Goal: Navigation & Orientation: Find specific page/section

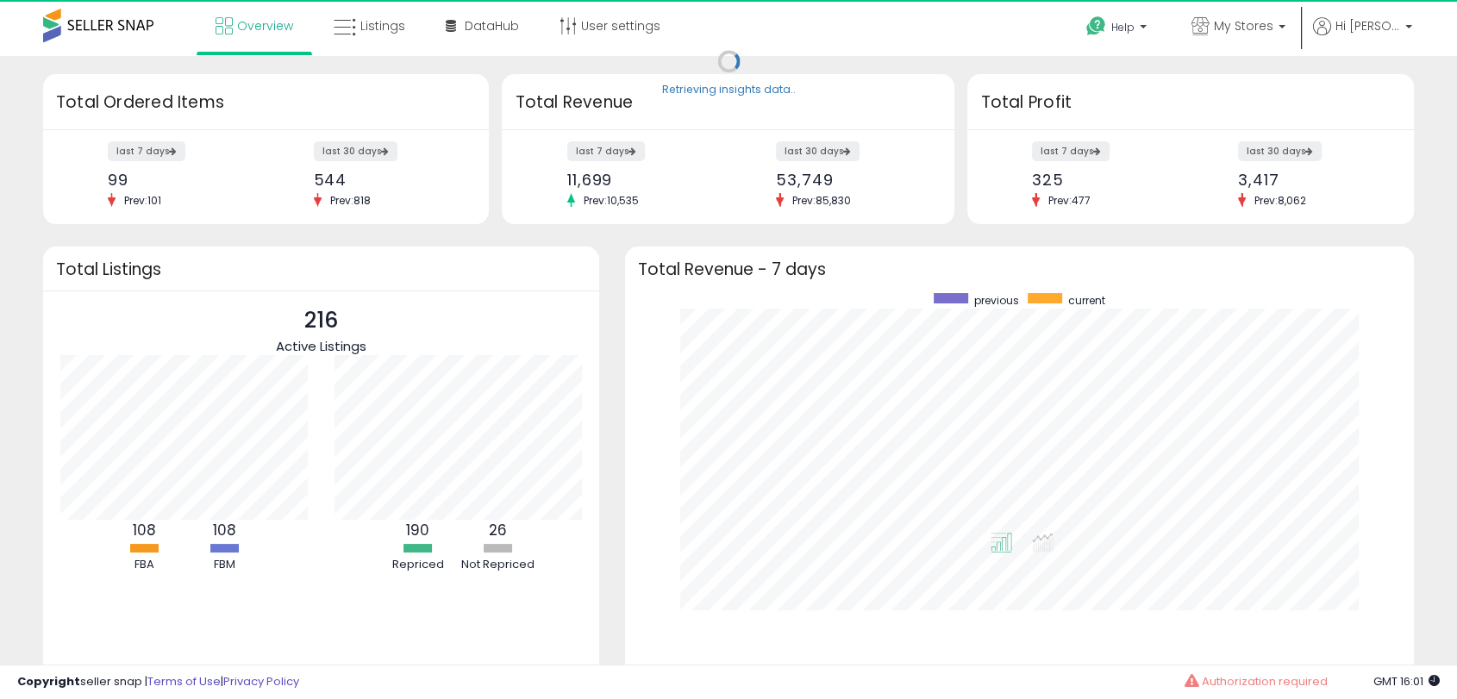
scroll to position [326, 753]
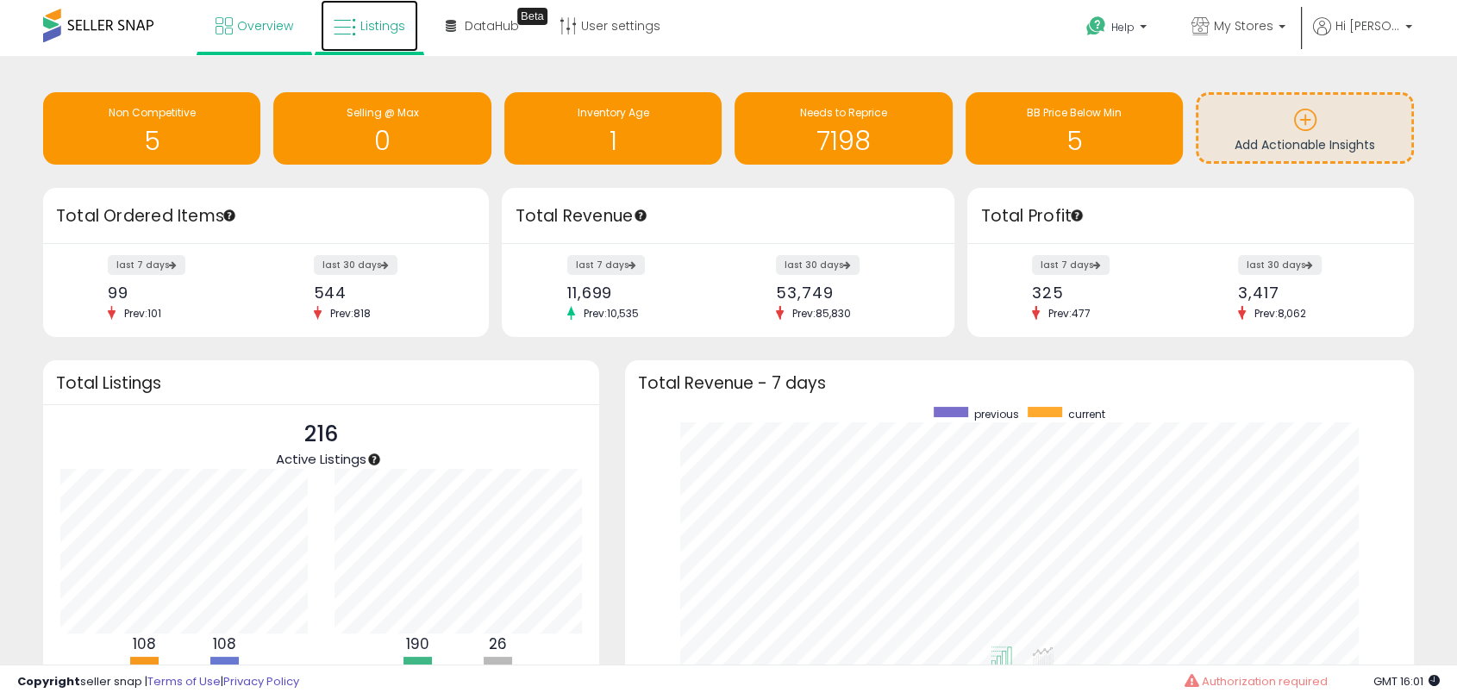
click at [395, 34] on span "Listings" at bounding box center [382, 25] width 45 height 17
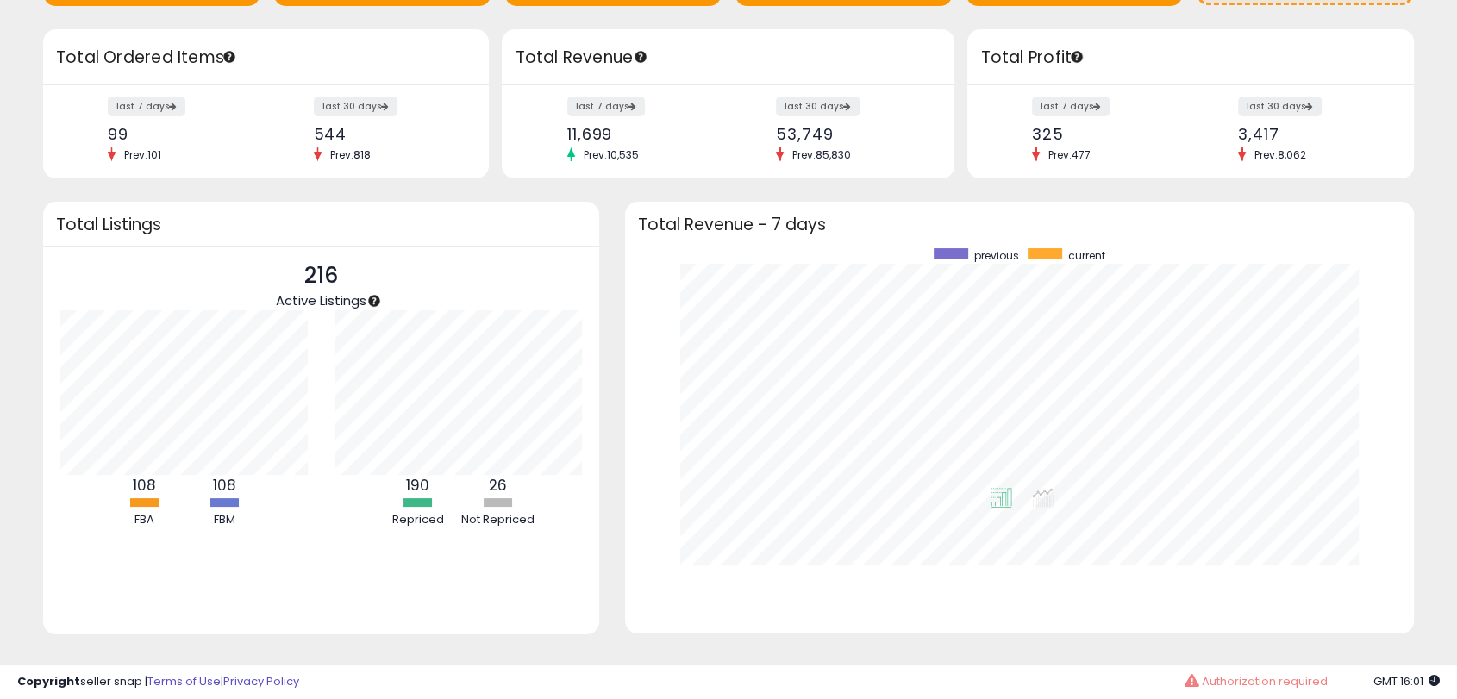
scroll to position [166, 0]
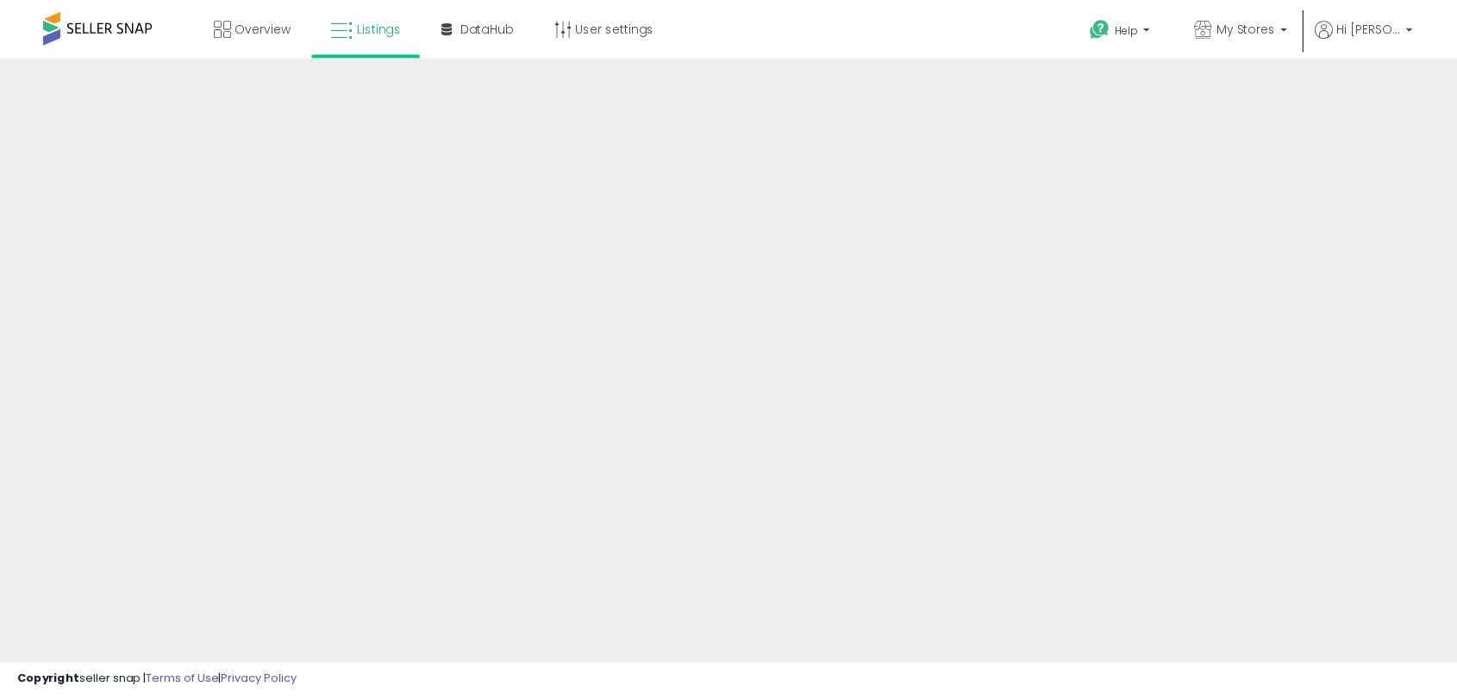
scroll to position [72, 0]
